Goal: Information Seeking & Learning: Learn about a topic

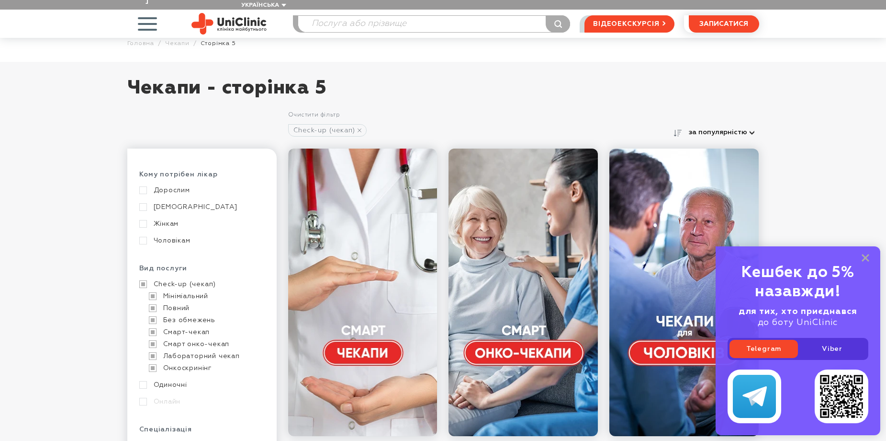
scroll to position [48, 0]
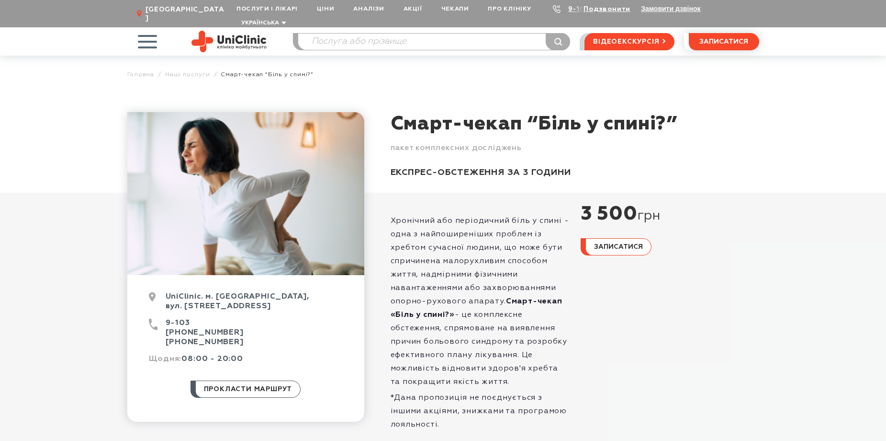
click at [150, 27] on span "button" at bounding box center [147, 42] width 40 height 40
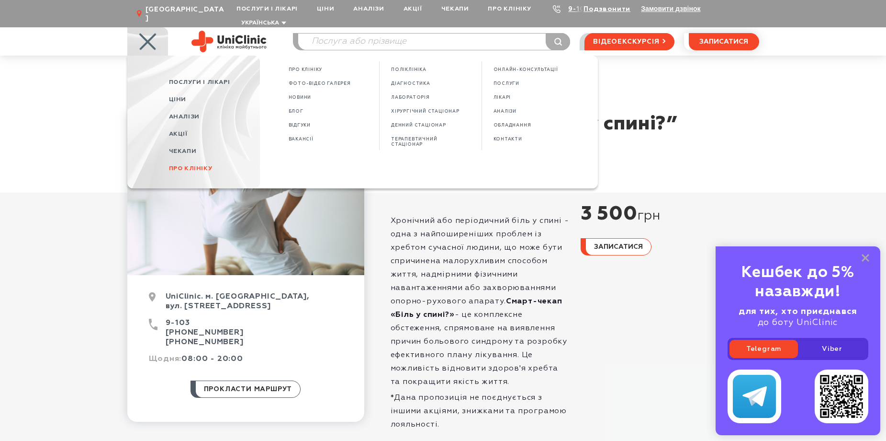
click at [186, 165] on span "Про клініку" at bounding box center [191, 168] width 44 height 6
click at [506, 136] on span "ВАКАНСІЇ" at bounding box center [506, 138] width 25 height 5
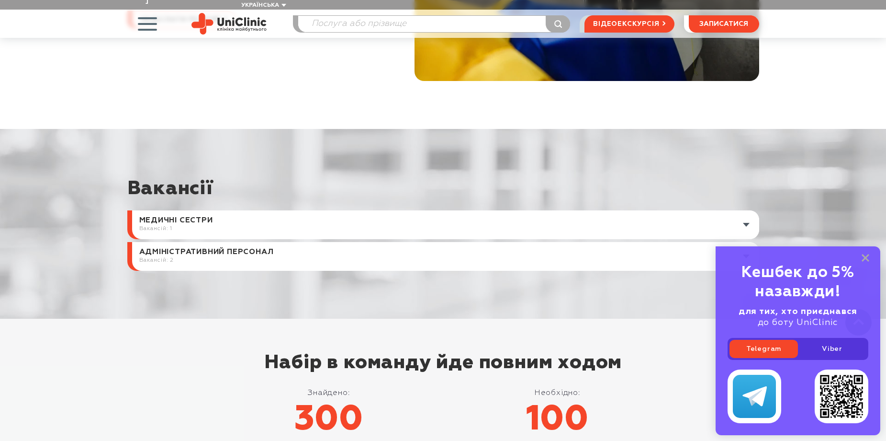
scroll to position [287, 0]
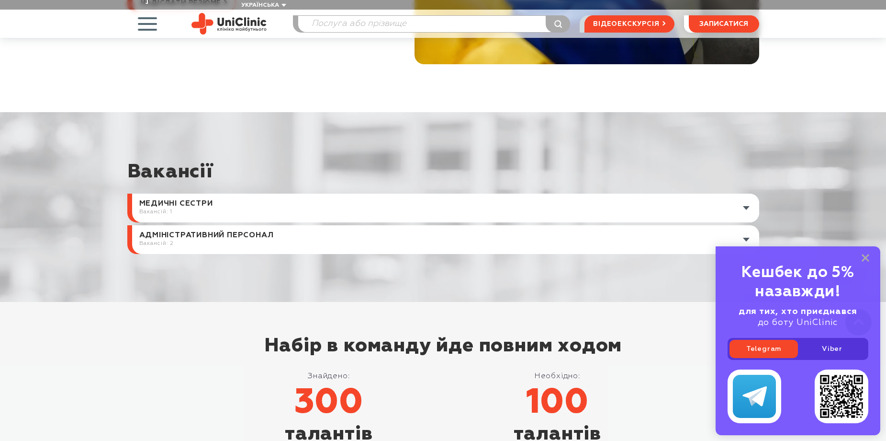
click at [747, 229] on link at bounding box center [445, 239] width 627 height 29
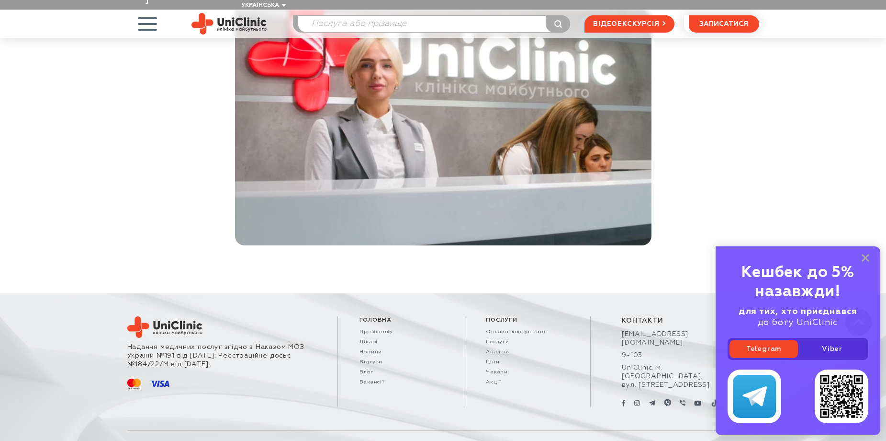
scroll to position [1407, 0]
